Goal: Answer question/provide support: Share knowledge or assist other users

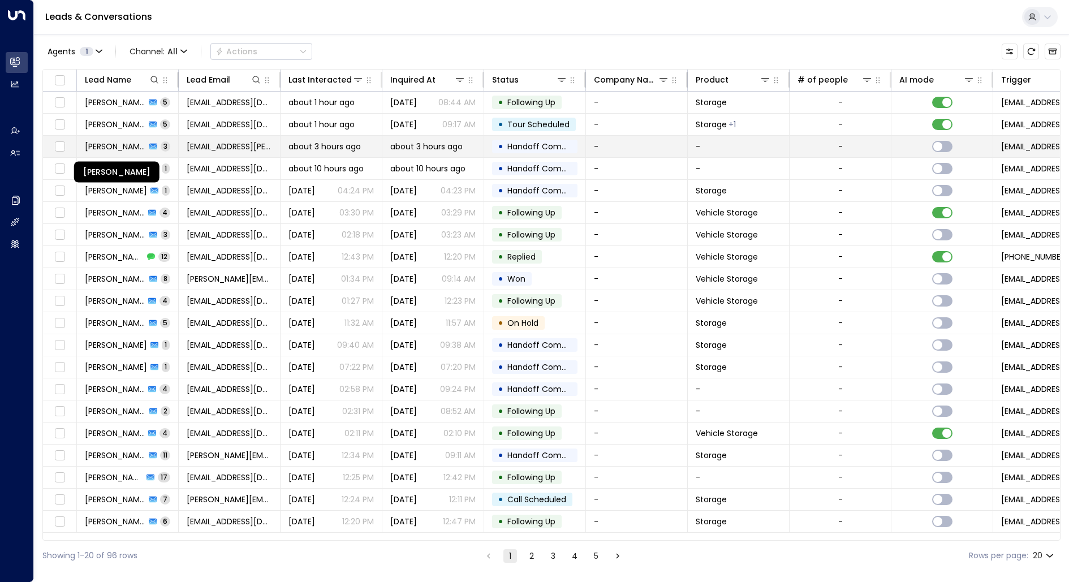
click at [109, 144] on span "[PERSON_NAME]" at bounding box center [115, 146] width 61 height 11
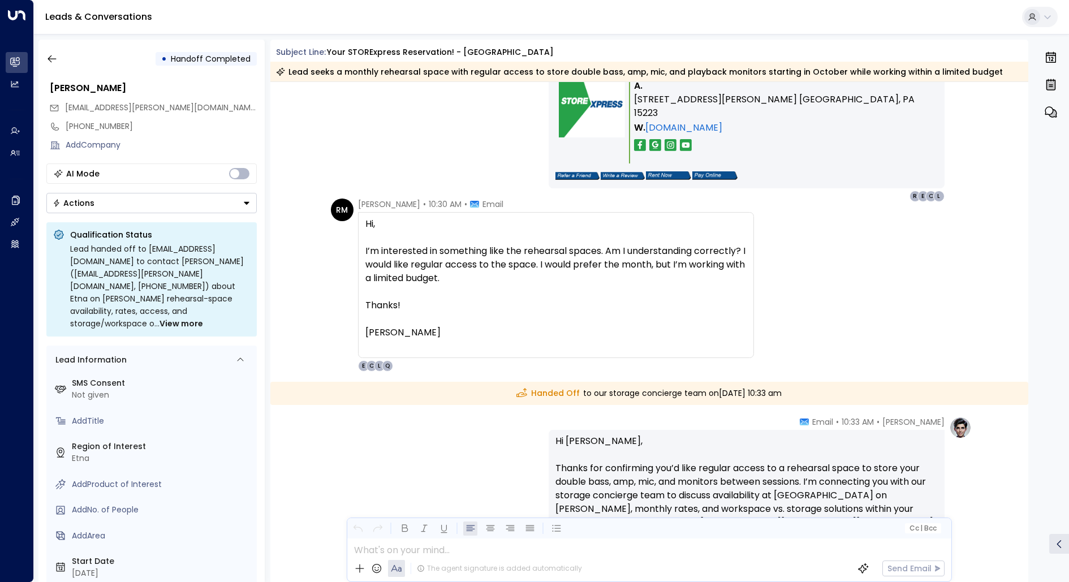
scroll to position [1104, 0]
click at [451, 253] on div "I’m interested in something like the rehearsal spaces. Am I understanding corre…" at bounding box center [555, 266] width 381 height 41
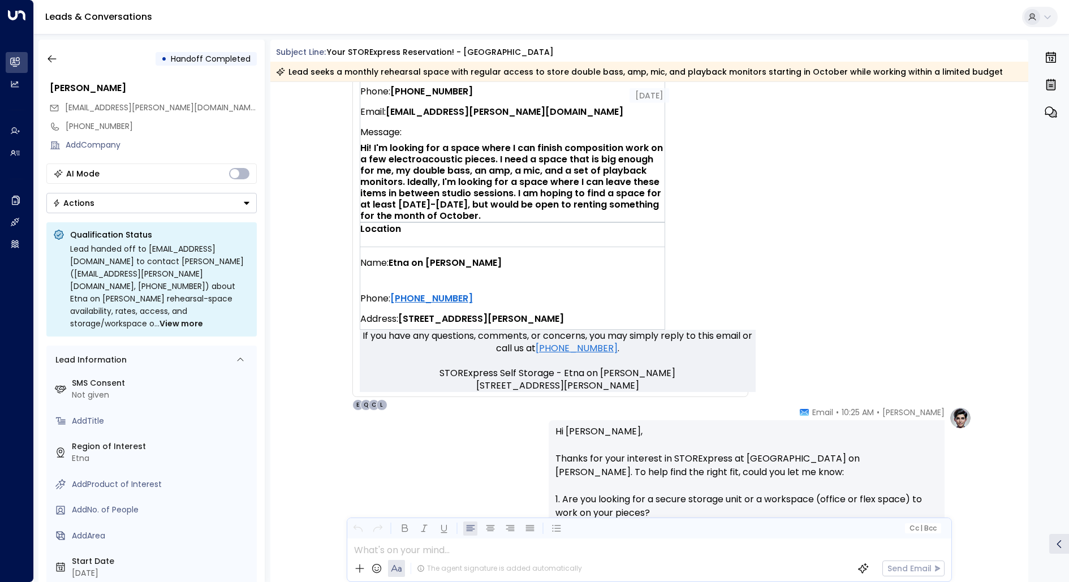
scroll to position [563, 0]
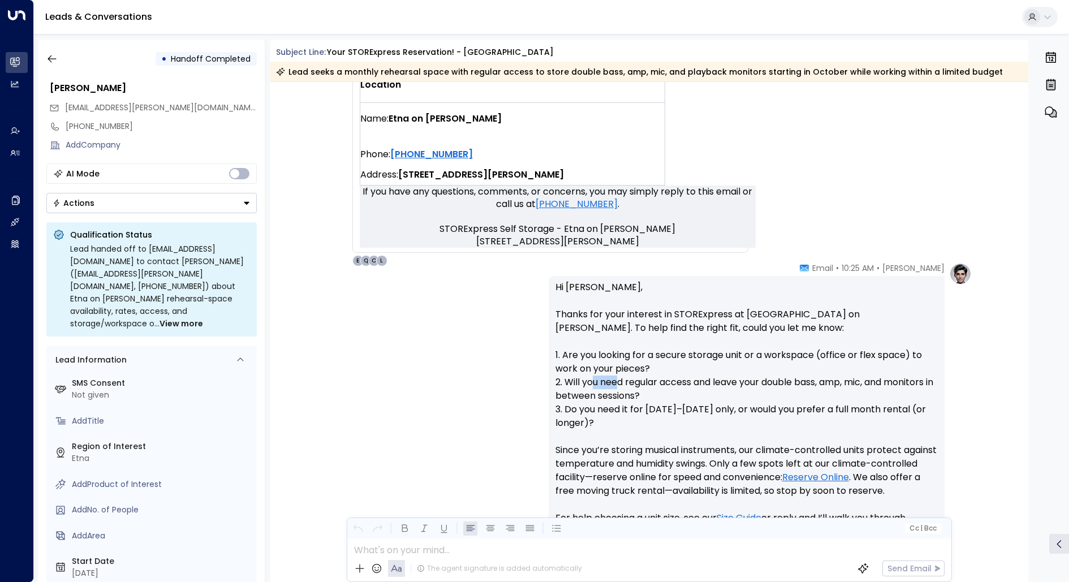
drag, startPoint x: 592, startPoint y: 379, endPoint x: 615, endPoint y: 380, distance: 22.6
click at [615, 380] on p "Hi [PERSON_NAME], Thanks for your interest in STORExpress at [GEOGRAPHIC_DATA] …" at bounding box center [746, 436] width 382 height 312
click at [52, 57] on icon "button" at bounding box center [51, 58] width 11 height 11
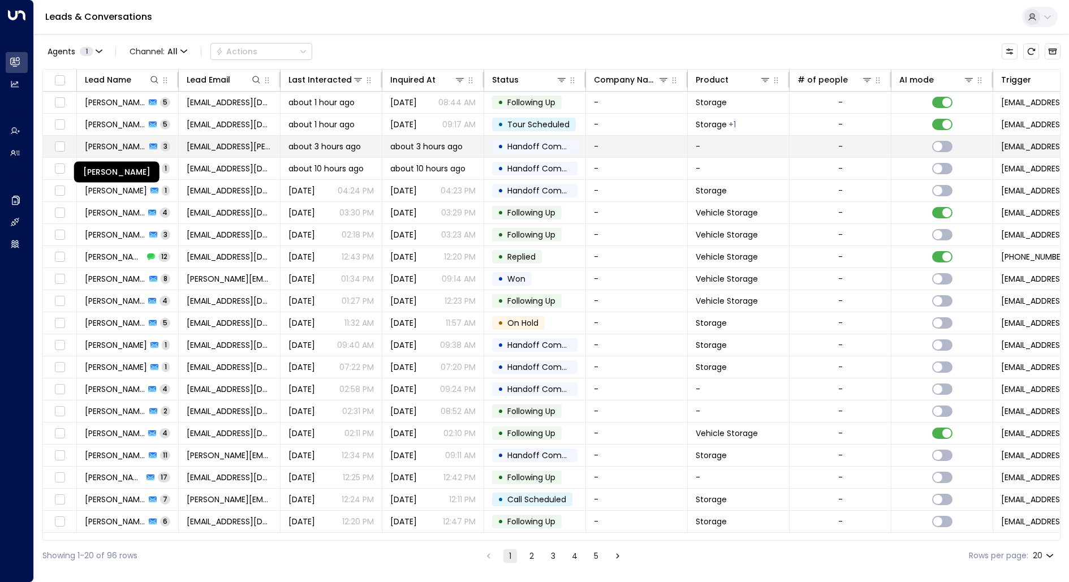
click at [109, 143] on span "[PERSON_NAME]" at bounding box center [115, 146] width 61 height 11
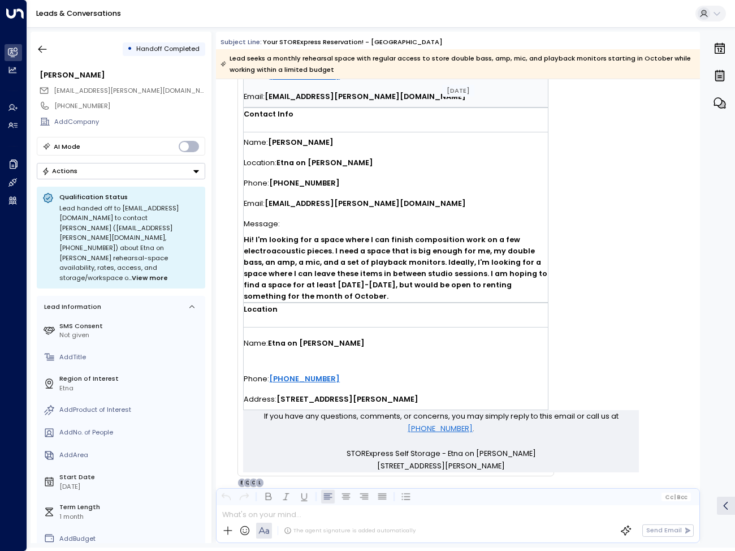
scroll to position [291, 0]
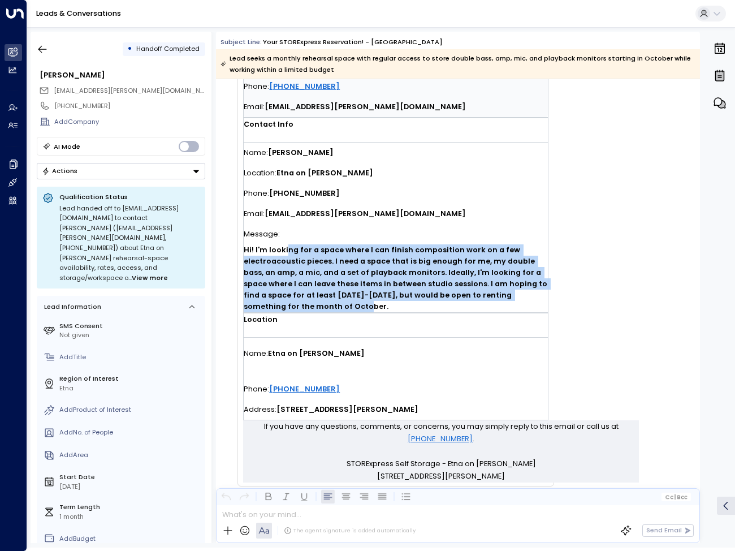
drag, startPoint x: 288, startPoint y: 253, endPoint x: 395, endPoint y: 303, distance: 117.7
click at [395, 303] on span "Hi! I'm looking for a space where I can finish composition work on a few electr…" at bounding box center [396, 278] width 304 height 68
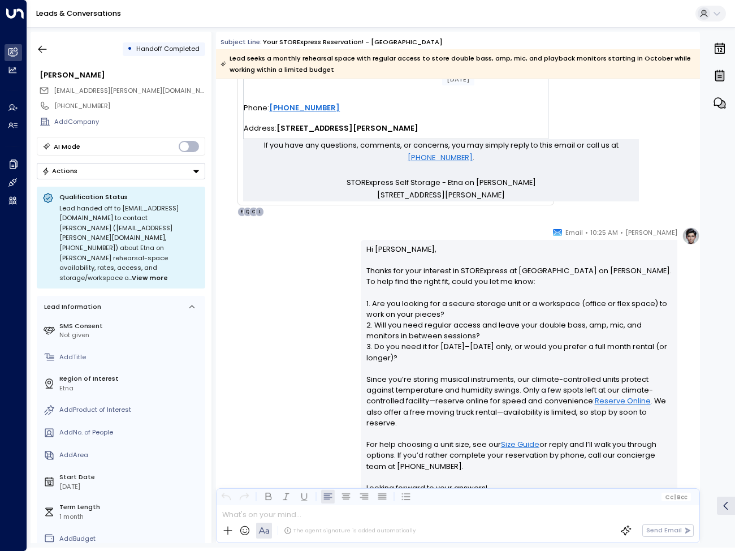
scroll to position [575, 0]
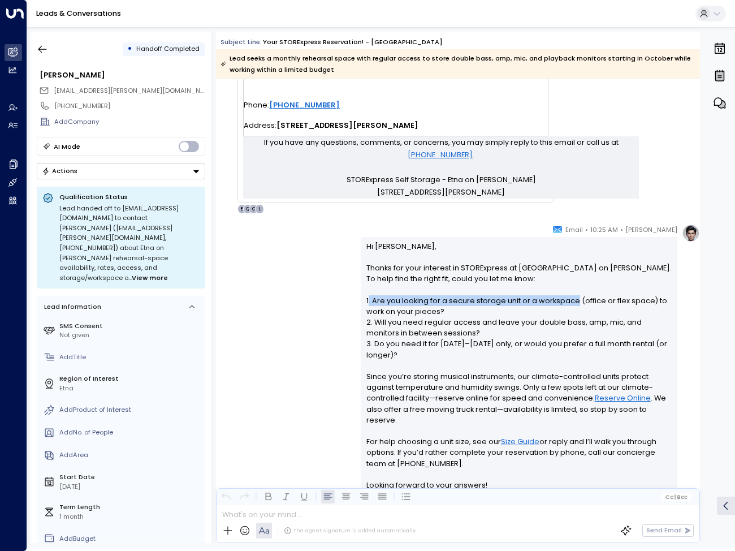
drag, startPoint x: 365, startPoint y: 300, endPoint x: 571, endPoint y: 303, distance: 205.3
click at [571, 303] on p "Hi [PERSON_NAME], Thanks for your interest in STORExpress at [GEOGRAPHIC_DATA] …" at bounding box center [519, 371] width 306 height 261
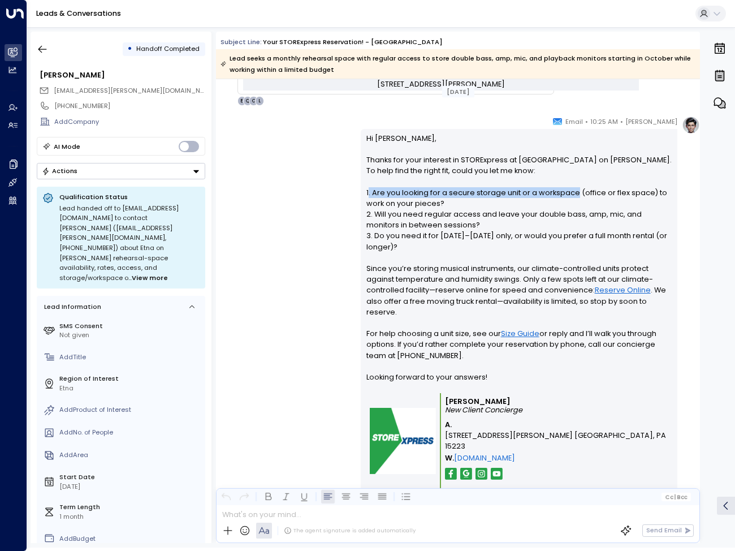
scroll to position [686, 0]
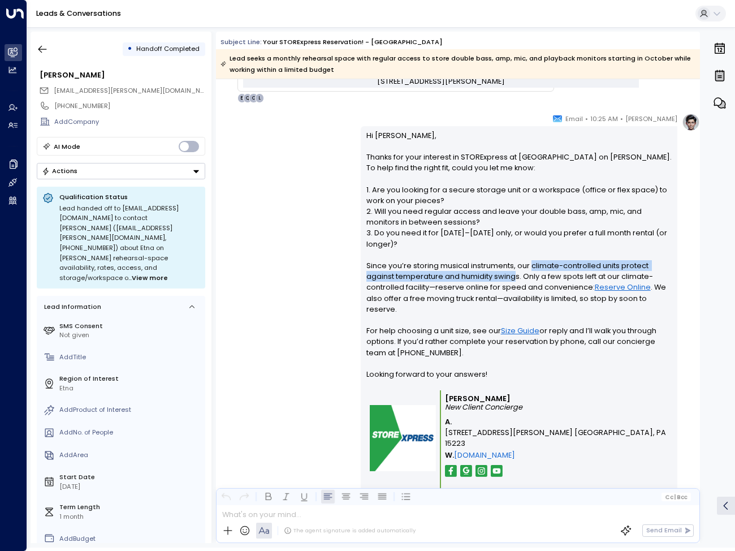
drag, startPoint x: 527, startPoint y: 267, endPoint x: 514, endPoint y: 273, distance: 14.0
click at [514, 273] on p "Hi [PERSON_NAME], Thanks for your interest in STORExpress at [GEOGRAPHIC_DATA] …" at bounding box center [519, 260] width 306 height 261
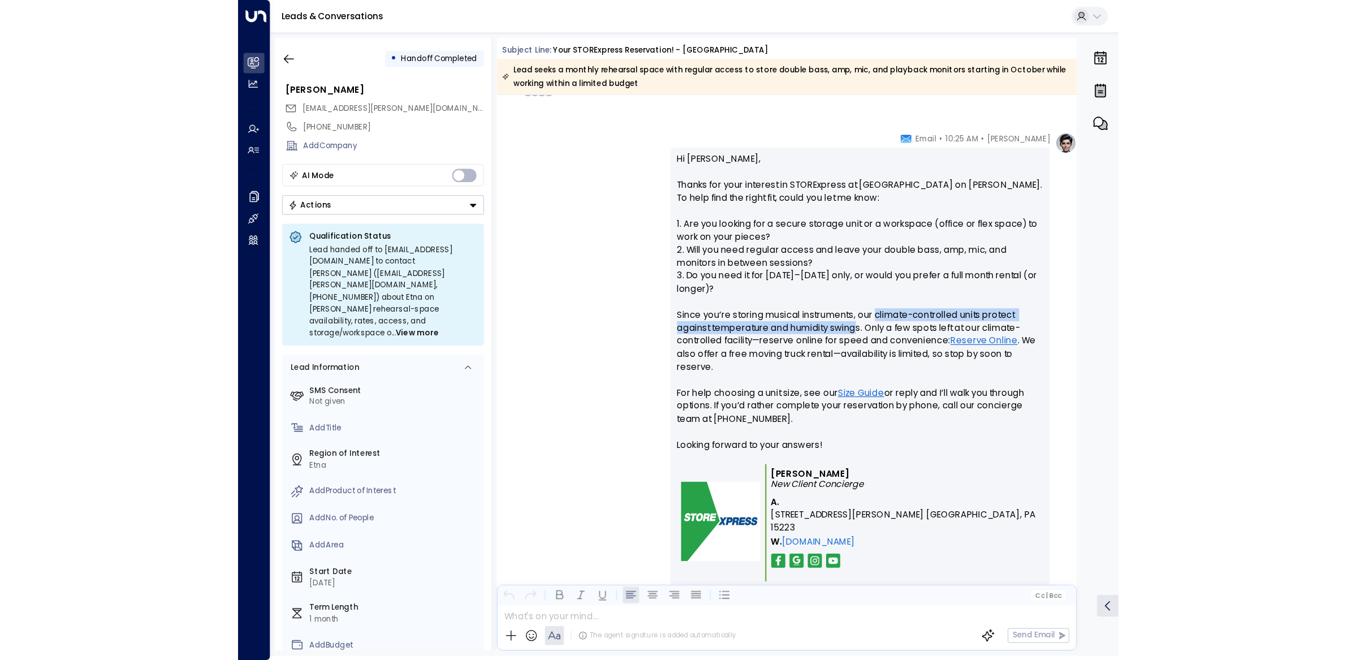
scroll to position [744, 0]
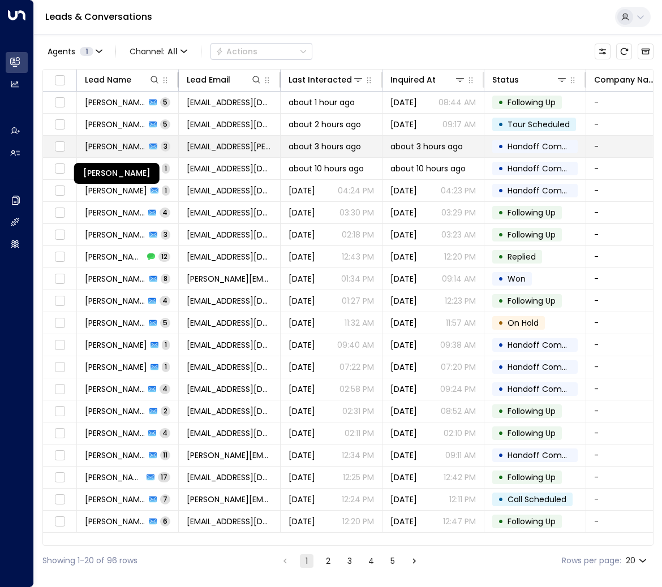
click at [102, 150] on span "[PERSON_NAME]" at bounding box center [115, 146] width 61 height 11
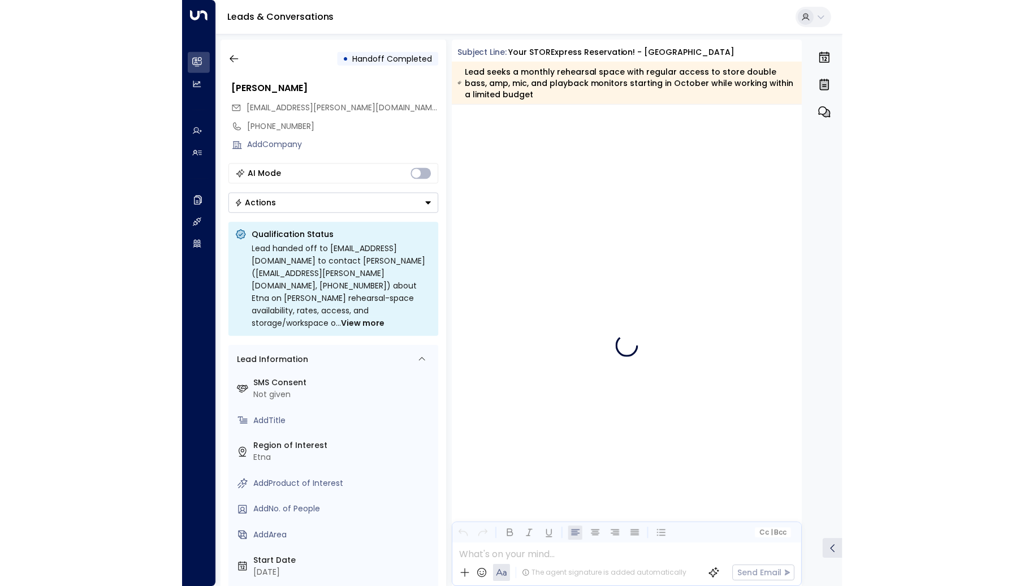
scroll to position [1161, 0]
